Goal: Task Accomplishment & Management: Manage account settings

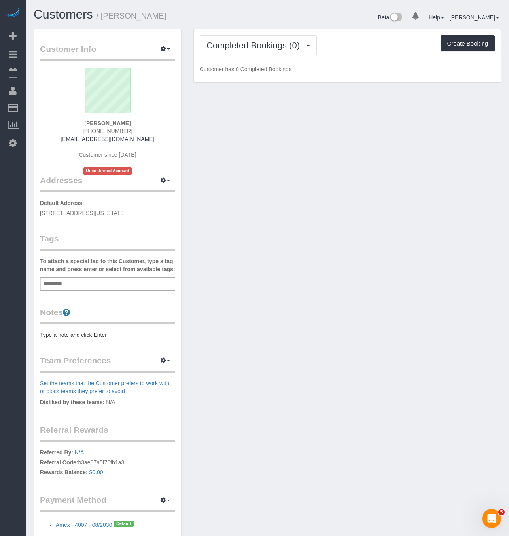
click at [83, 290] on div "Add a tag" at bounding box center [107, 283] width 135 height 13
type input "*"
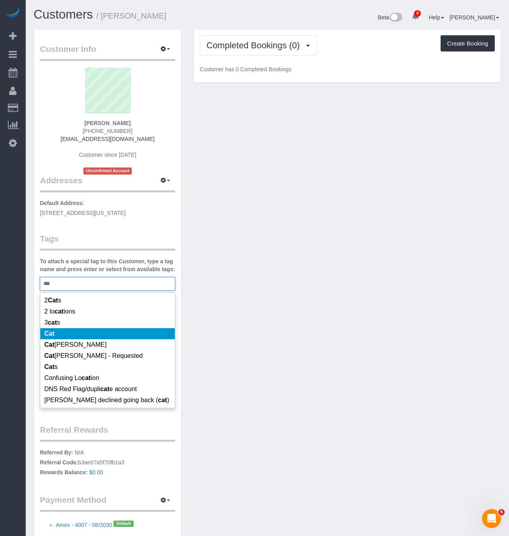
type input "***"
click at [59, 338] on li "Cat" at bounding box center [107, 333] width 135 height 11
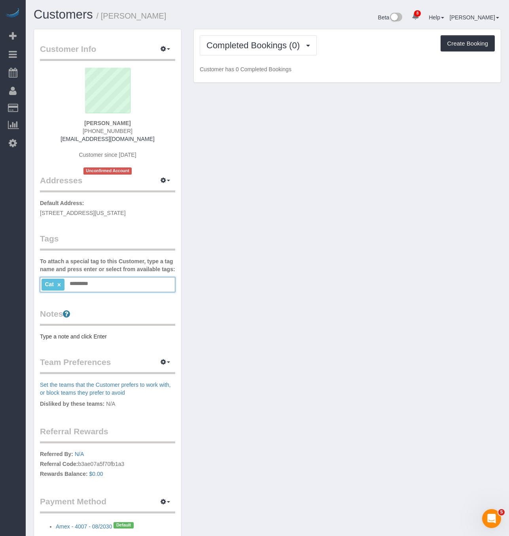
click at [83, 289] on input "text" at bounding box center [81, 284] width 27 height 10
click at [61, 290] on li "Cat ×" at bounding box center [53, 285] width 23 height 12
click at [60, 288] on link "×" at bounding box center [59, 284] width 4 height 7
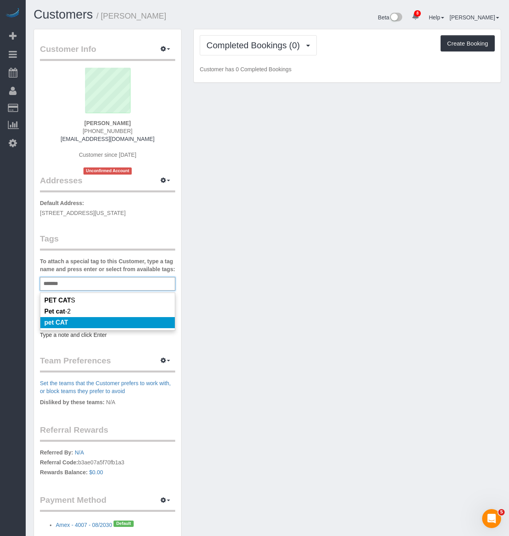
type input "*******"
click at [83, 325] on li "pet CAT" at bounding box center [107, 322] width 135 height 11
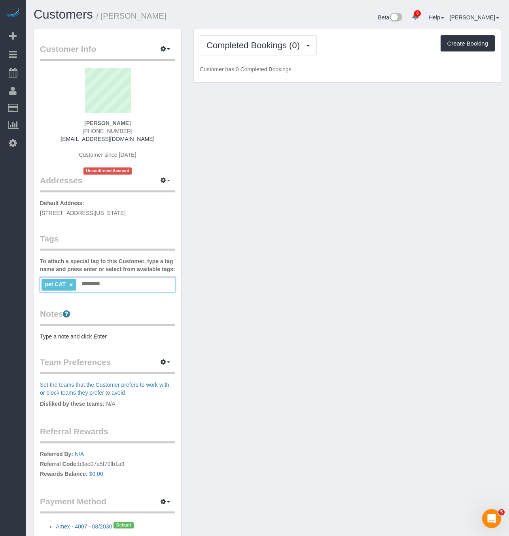
click at [101, 289] on input "text" at bounding box center [93, 284] width 27 height 10
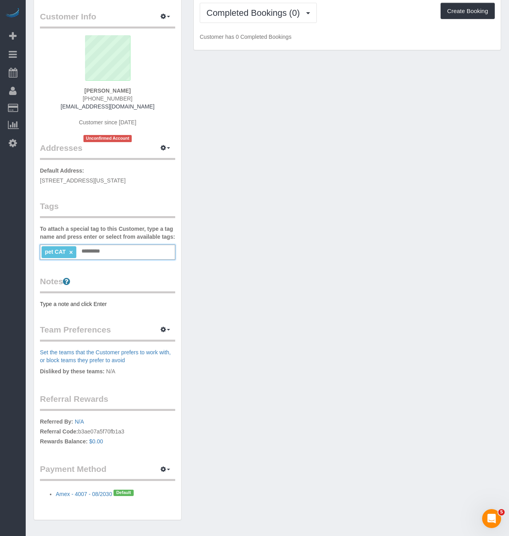
scroll to position [60, 0]
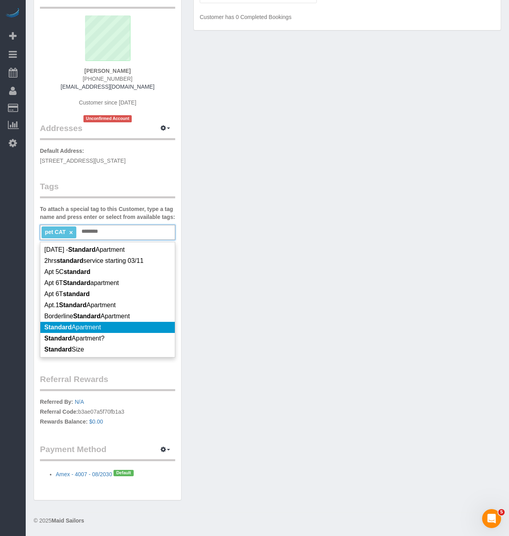
type input "********"
click at [101, 329] on span "Standard Apartment" at bounding box center [72, 327] width 57 height 7
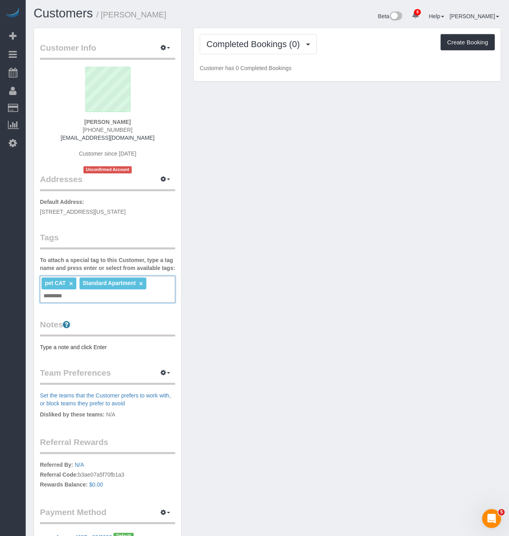
scroll to position [0, 0]
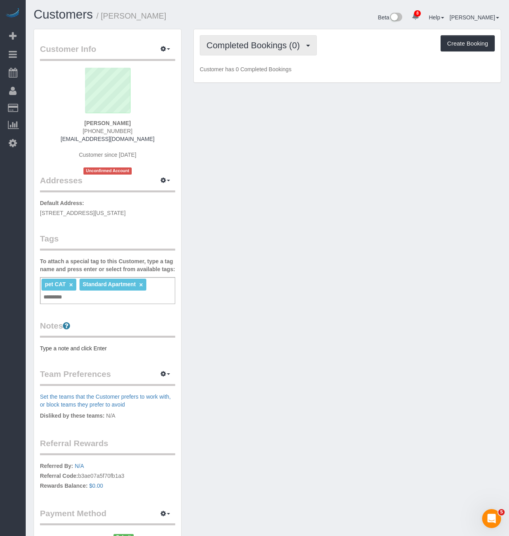
drag, startPoint x: 272, startPoint y: 44, endPoint x: 267, endPoint y: 66, distance: 23.0
click at [272, 44] on span "Completed Bookings (0)" at bounding box center [255, 45] width 97 height 10
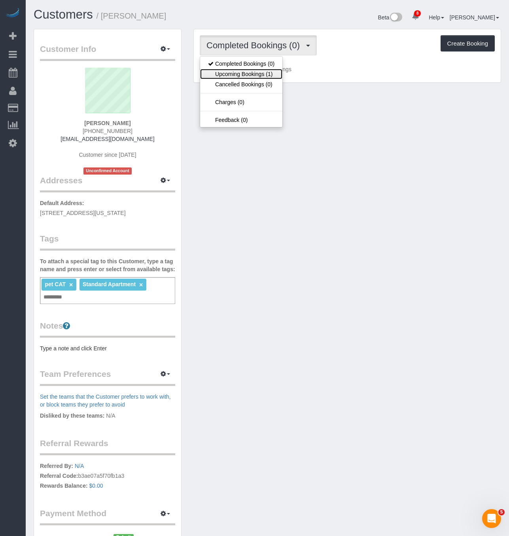
click at [265, 70] on link "Upcoming Bookings (1)" at bounding box center [241, 74] width 82 height 10
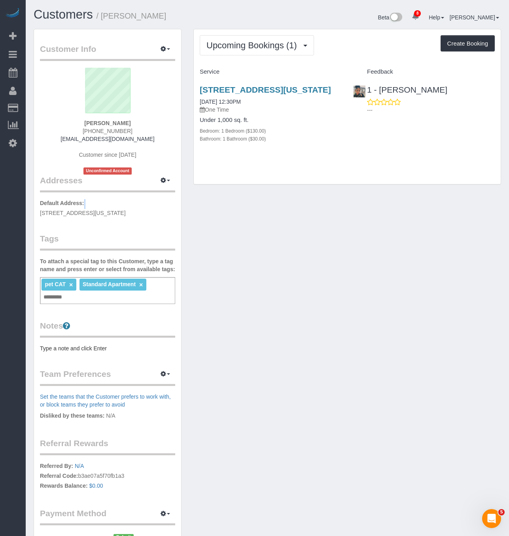
drag, startPoint x: 41, startPoint y: 211, endPoint x: 158, endPoint y: 207, distance: 117.2
click at [158, 205] on p "Default Address: [STREET_ADDRESS][US_STATE]" at bounding box center [107, 208] width 135 height 18
drag, startPoint x: 167, startPoint y: 210, endPoint x: 91, endPoint y: 181, distance: 80.7
click at [37, 211] on div "Customer Info Edit Contact Info Send Message Email Preferences Special Sales Ta…" at bounding box center [107, 296] width 147 height 535
copy span "[STREET_ADDRESS][US_STATE]"
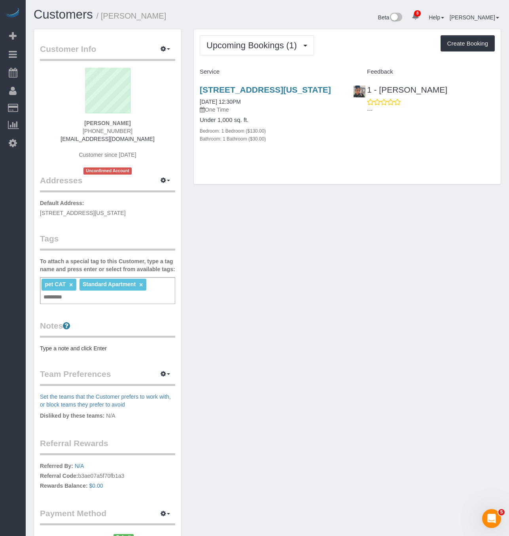
click at [85, 352] on pre "Type a note and click Enter" at bounding box center [107, 348] width 135 height 8
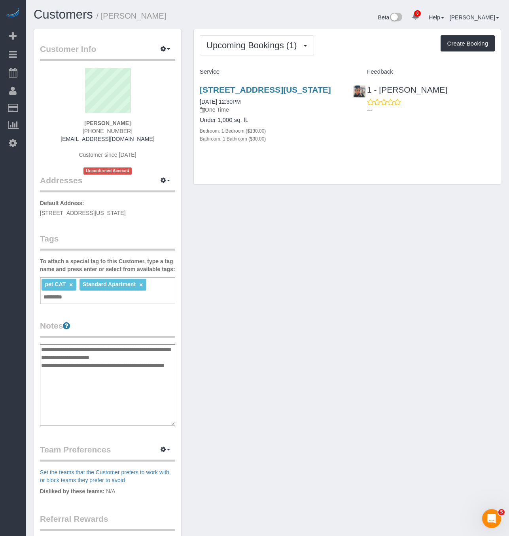
type textarea "**********"
